Goal: Information Seeking & Learning: Find specific fact

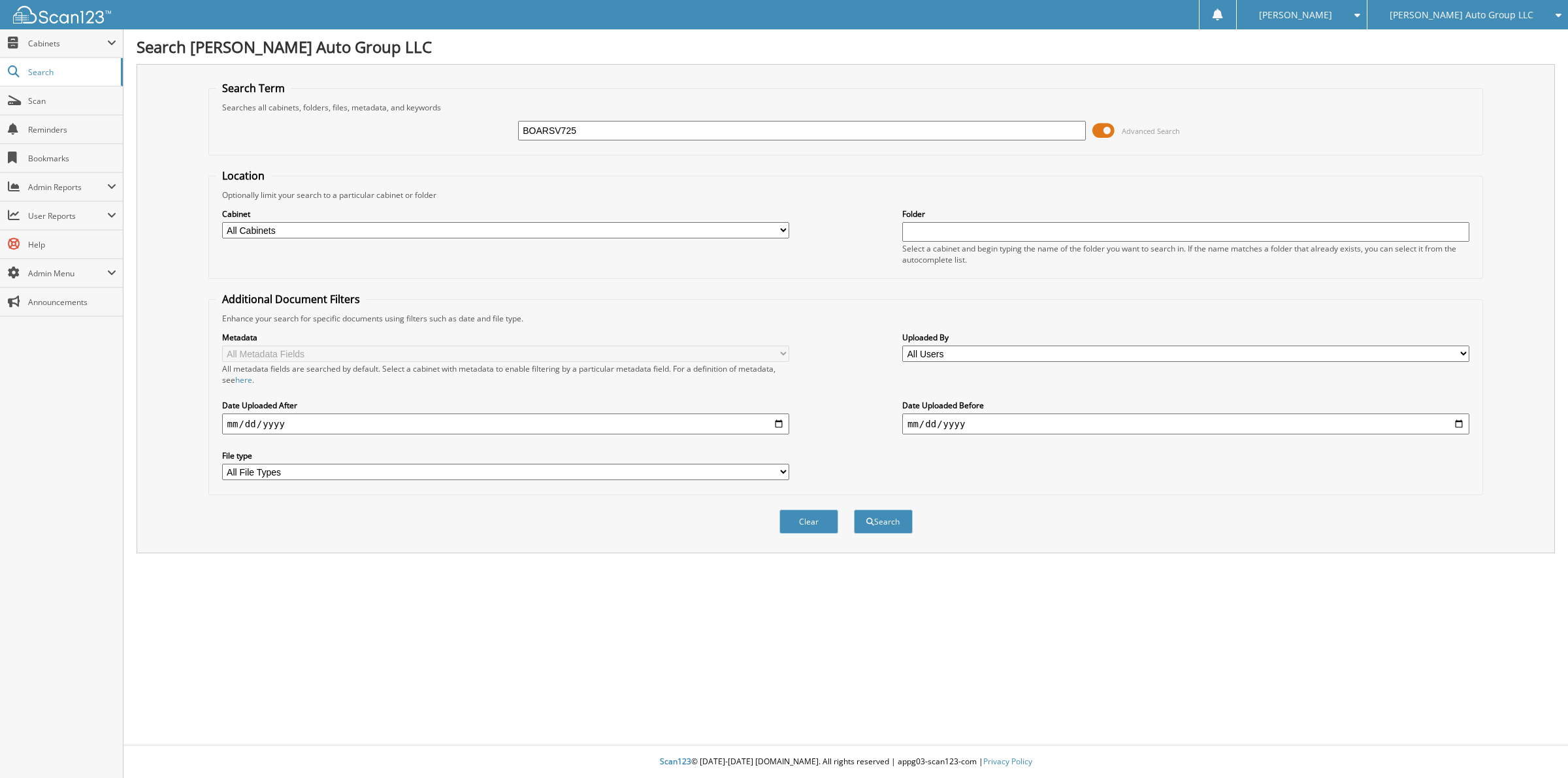
type input "BOARSV725"
click at [854, 510] on button "Search" at bounding box center [883, 522] width 59 height 24
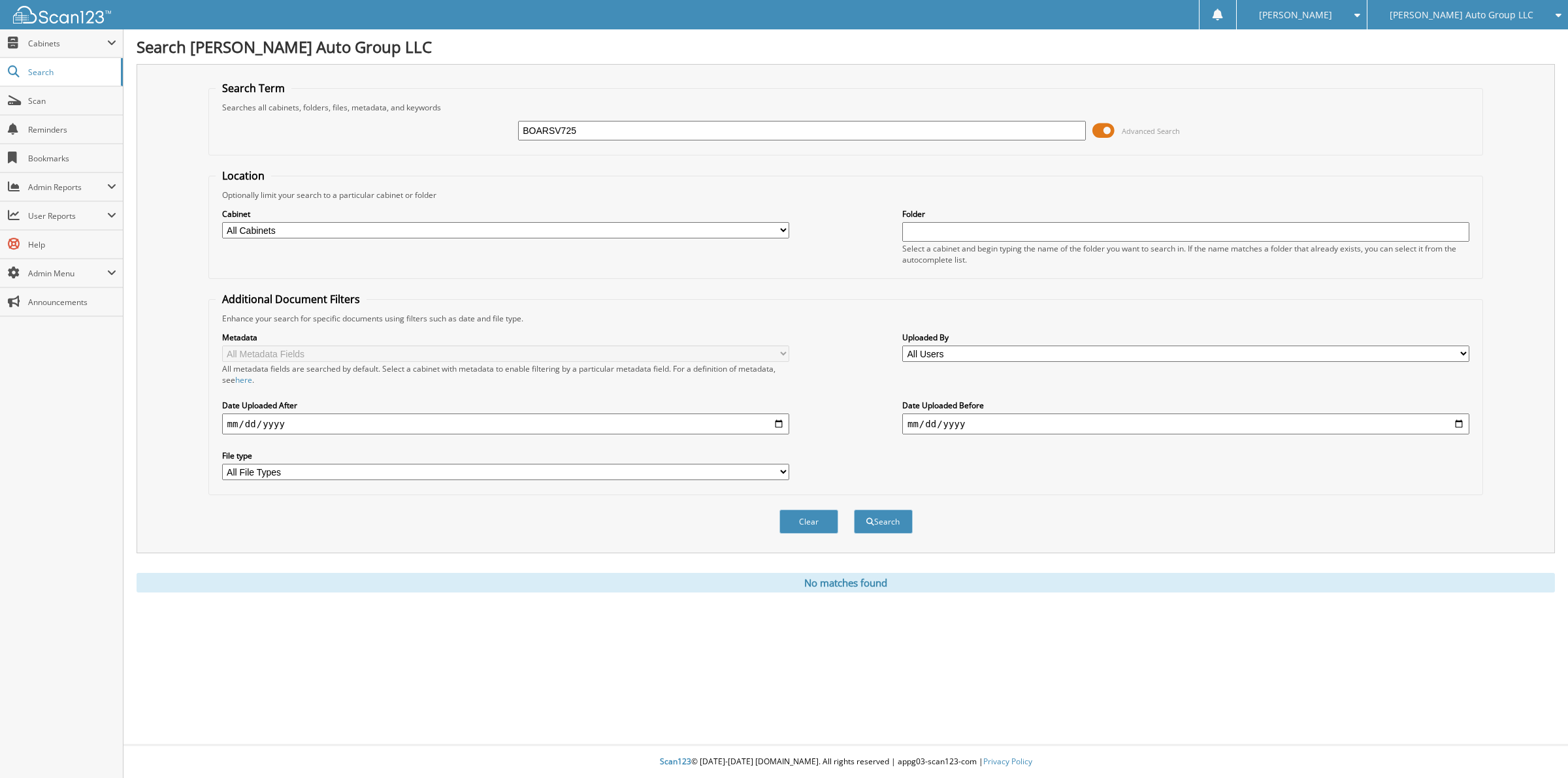
click at [1098, 130] on span at bounding box center [1103, 130] width 22 height 20
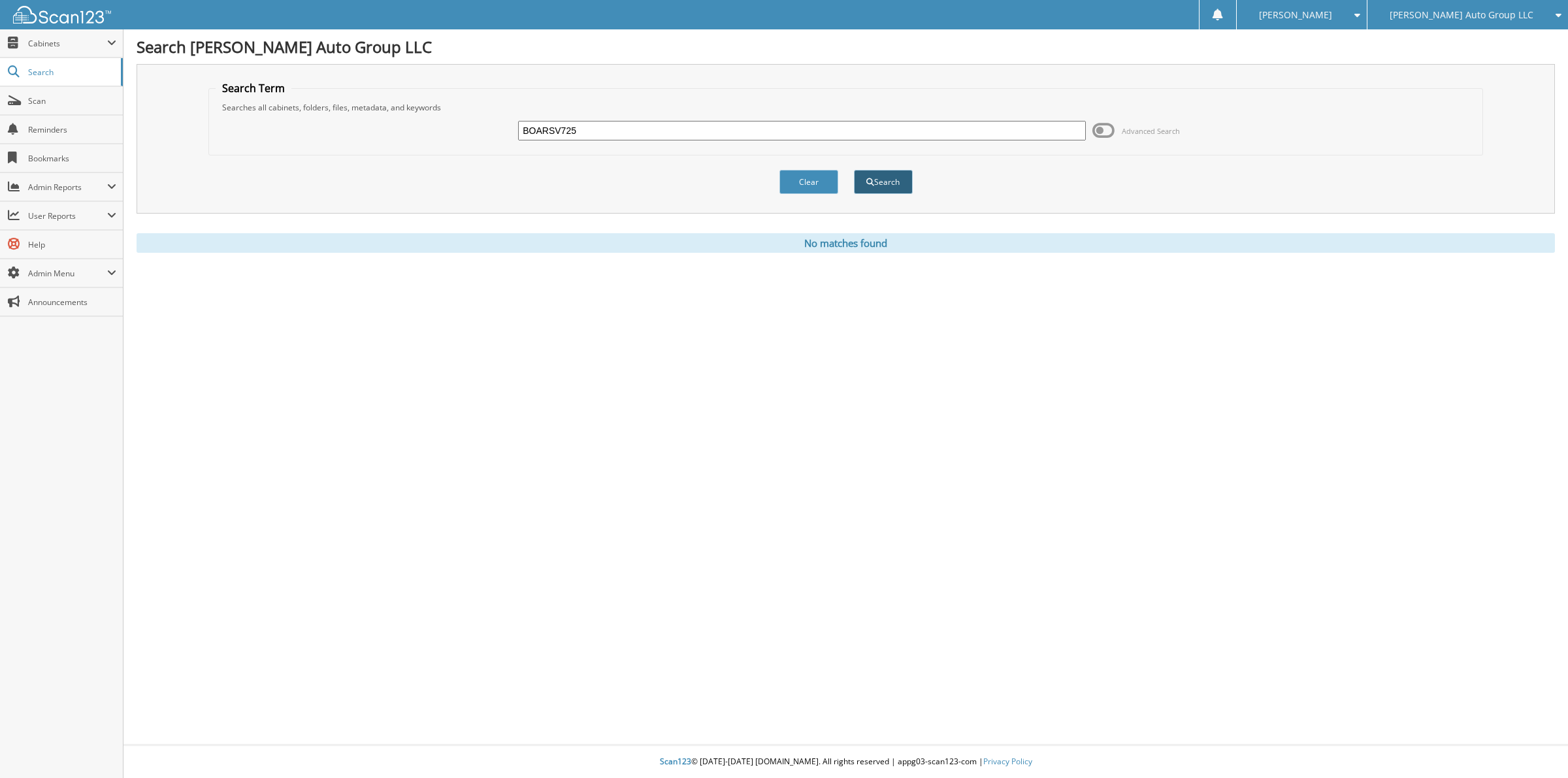
click at [880, 185] on button "Search" at bounding box center [883, 182] width 59 height 24
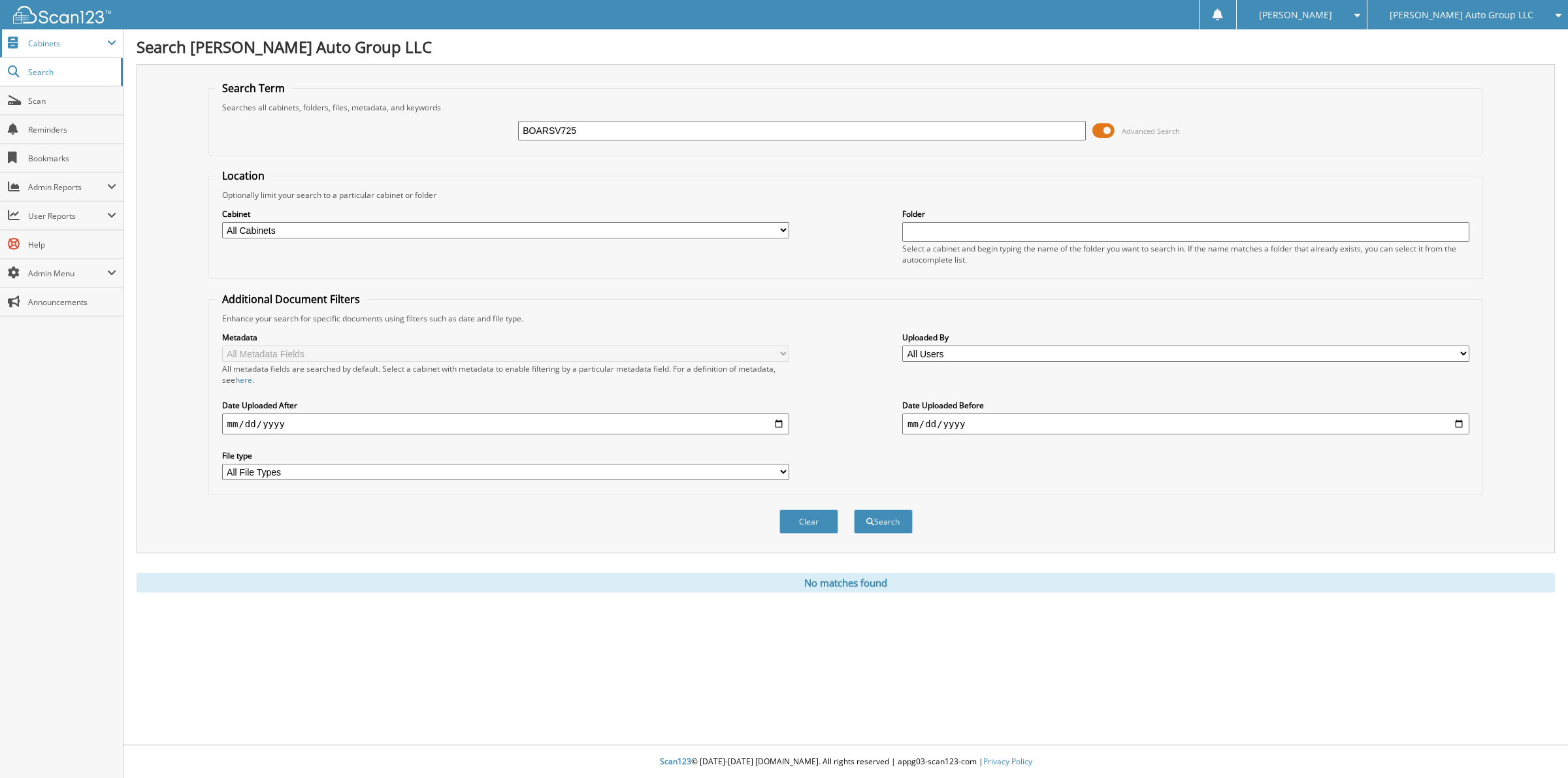
click at [61, 44] on span "Cabinets" at bounding box center [68, 43] width 79 height 11
click at [69, 74] on span "This Company" at bounding box center [69, 72] width 96 height 12
